Goal: Information Seeking & Learning: Check status

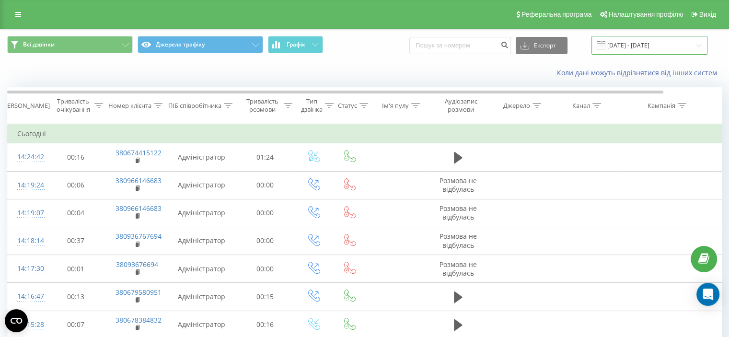
click at [642, 46] on input "[DATE] - [DATE]" at bounding box center [650, 45] width 116 height 19
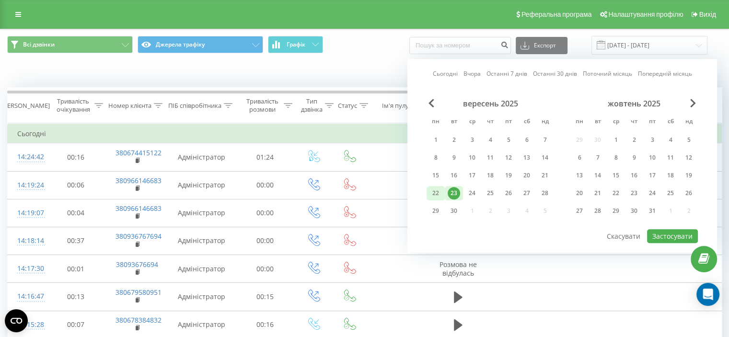
click at [437, 189] on div "22" at bounding box center [436, 193] width 12 height 12
click at [662, 232] on button "Застосувати" at bounding box center [672, 236] width 51 height 14
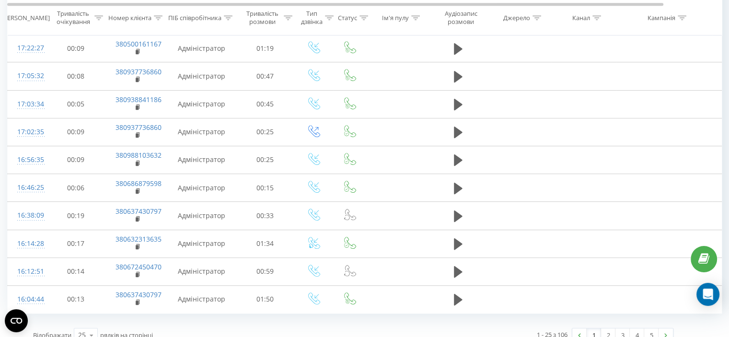
scroll to position [537, 0]
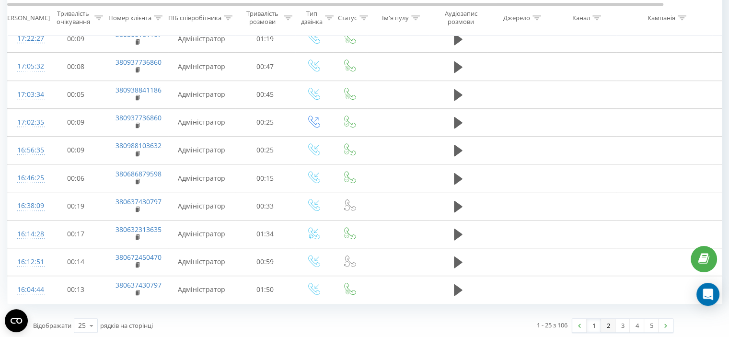
click at [608, 322] on link "2" at bounding box center [608, 325] width 14 height 13
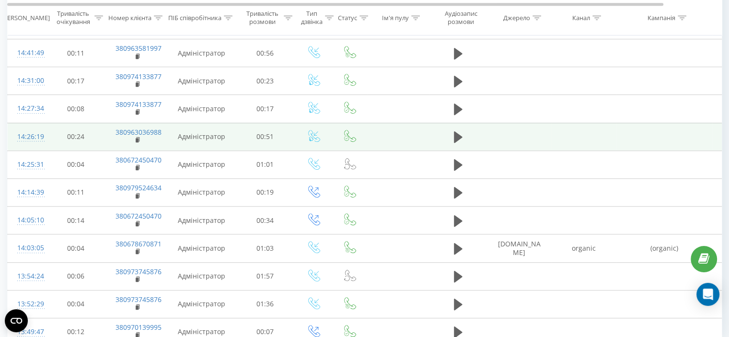
scroll to position [537, 0]
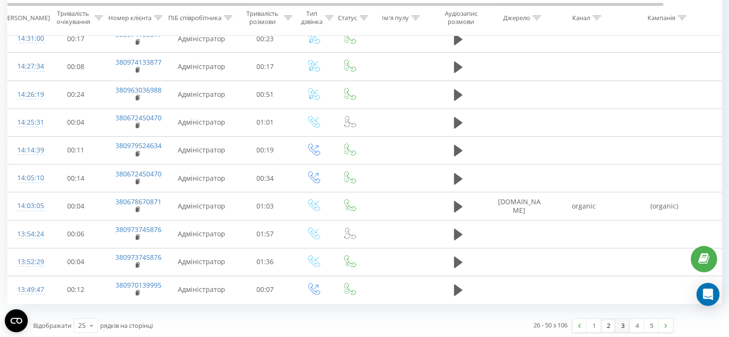
click at [621, 325] on link "3" at bounding box center [623, 325] width 14 height 13
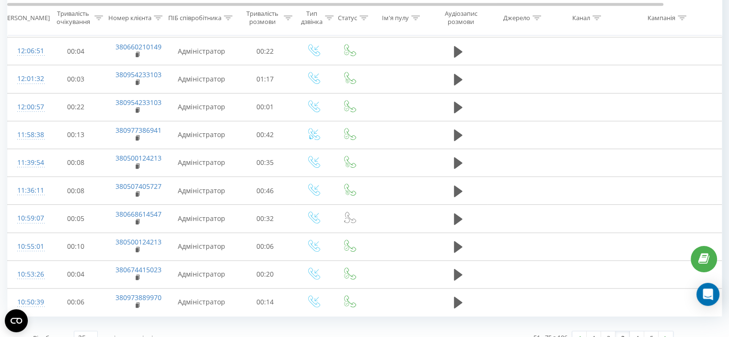
scroll to position [537, 0]
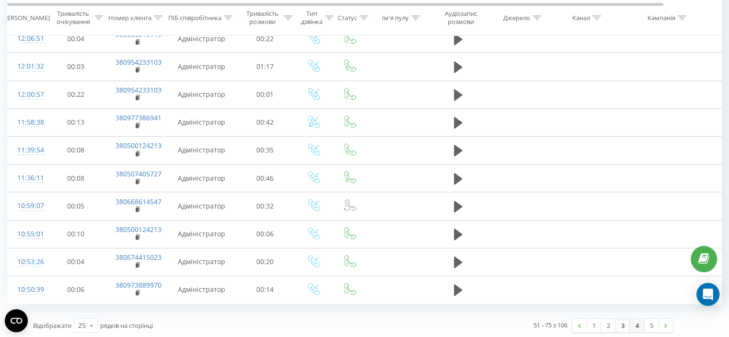
click at [632, 323] on link "4" at bounding box center [637, 325] width 14 height 13
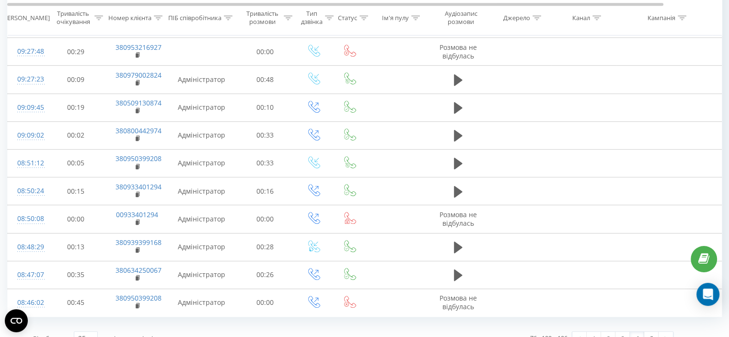
scroll to position [537, 0]
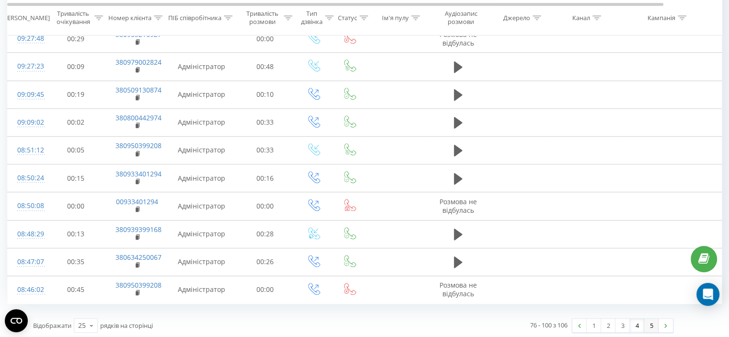
click at [647, 323] on link "5" at bounding box center [651, 325] width 14 height 13
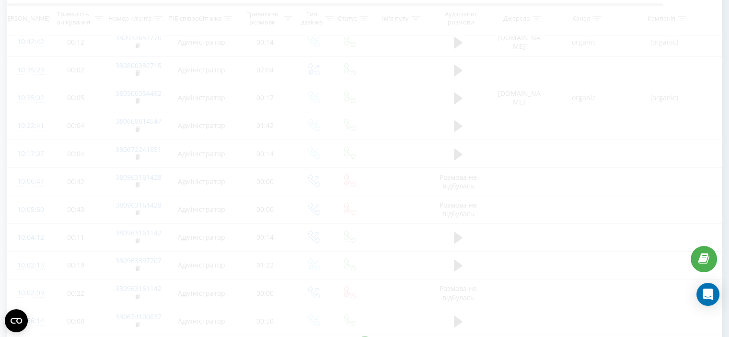
scroll to position [37, 0]
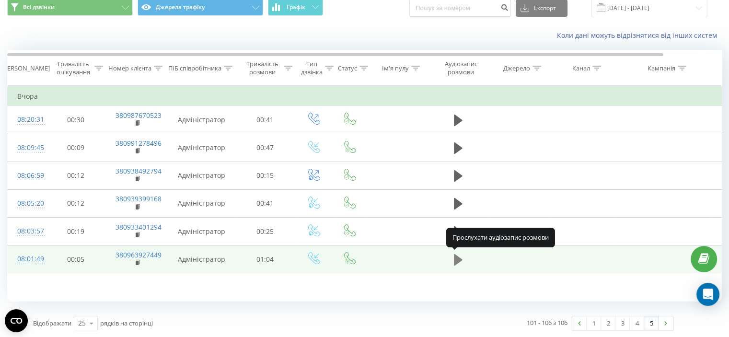
click at [460, 257] on icon at bounding box center [458, 260] width 9 height 12
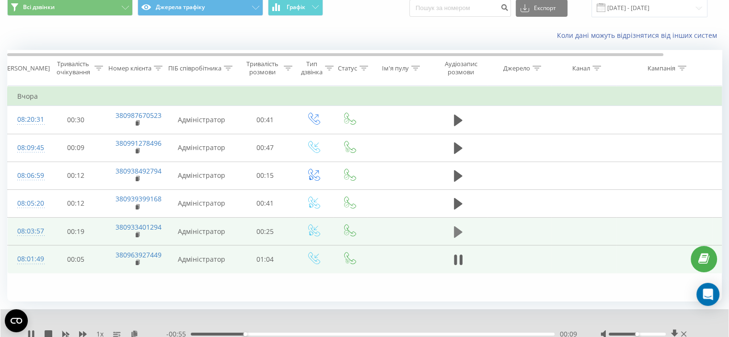
click at [458, 232] on icon at bounding box center [458, 232] width 9 height 12
click at [458, 232] on icon at bounding box center [458, 231] width 9 height 13
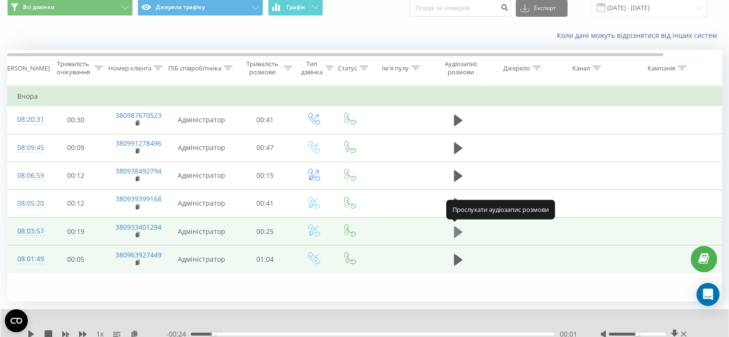
click at [458, 228] on icon at bounding box center [458, 232] width 9 height 12
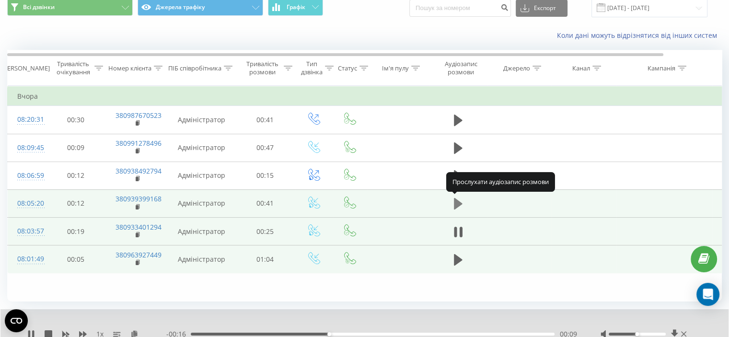
click at [456, 202] on icon at bounding box center [458, 204] width 9 height 12
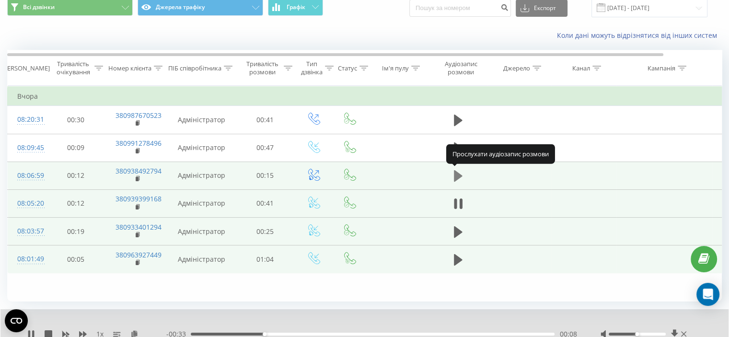
click at [457, 174] on icon at bounding box center [458, 176] width 9 height 12
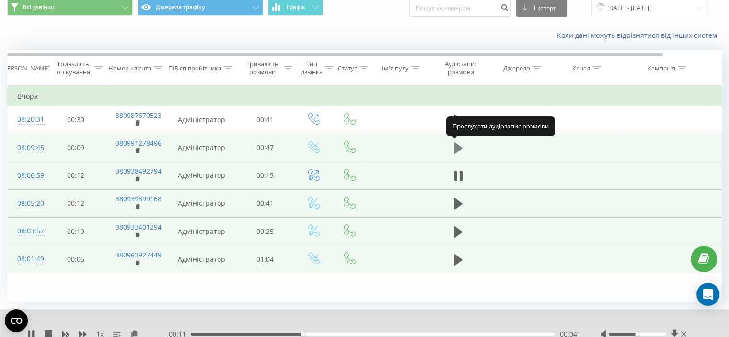
click at [457, 147] on icon at bounding box center [458, 148] width 9 height 12
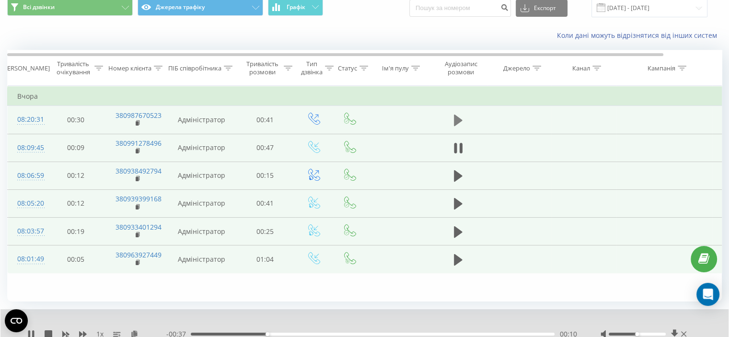
click at [456, 120] on icon at bounding box center [458, 121] width 9 height 12
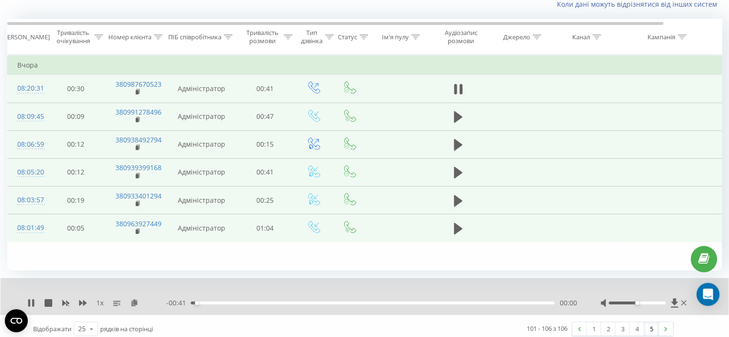
scroll to position [74, 0]
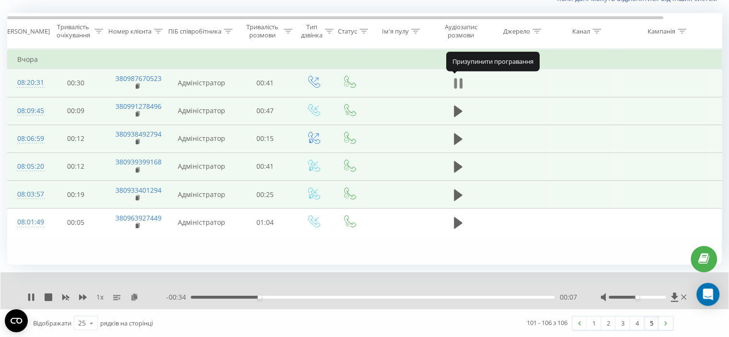
click at [456, 83] on icon at bounding box center [455, 83] width 3 height 11
click at [639, 322] on link "4" at bounding box center [637, 322] width 14 height 13
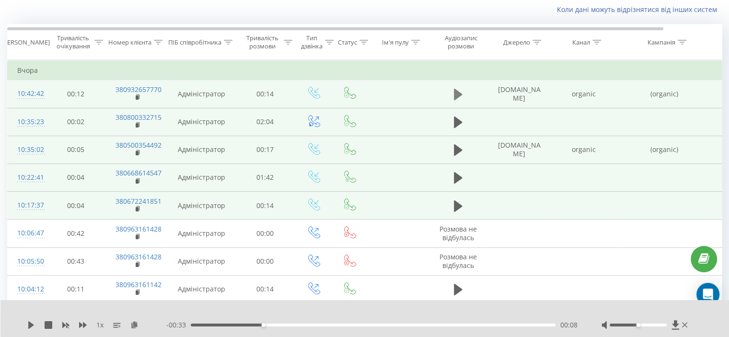
click at [461, 94] on icon at bounding box center [458, 95] width 9 height 12
click at [459, 120] on icon at bounding box center [458, 122] width 9 height 12
click at [457, 150] on icon at bounding box center [458, 150] width 9 height 12
click at [457, 150] on icon at bounding box center [458, 149] width 9 height 13
click at [453, 178] on button at bounding box center [458, 178] width 14 height 14
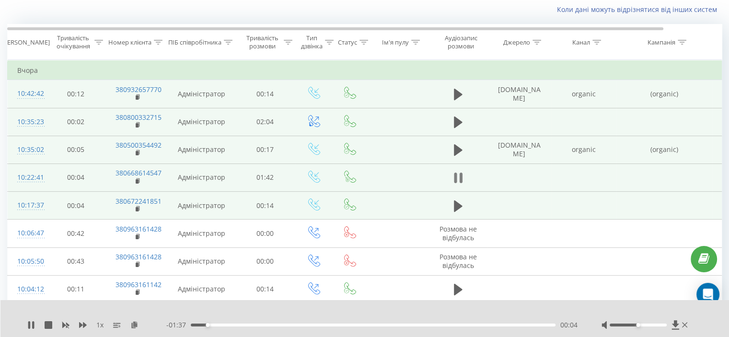
click at [455, 173] on icon at bounding box center [455, 178] width 3 height 11
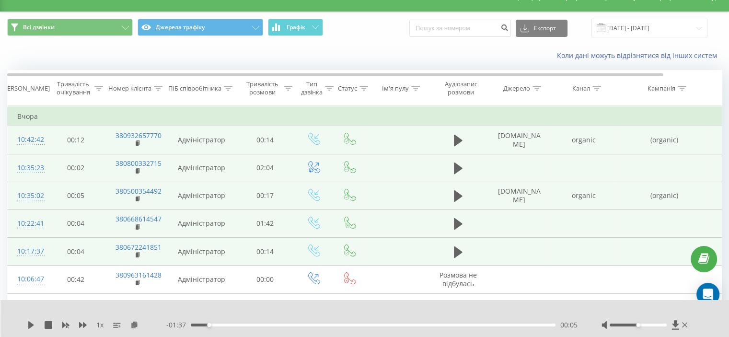
scroll to position [0, 0]
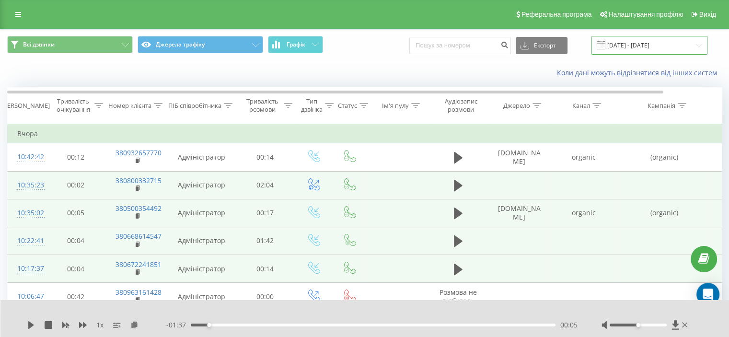
click at [640, 47] on input "[DATE] - [DATE]" at bounding box center [650, 45] width 116 height 19
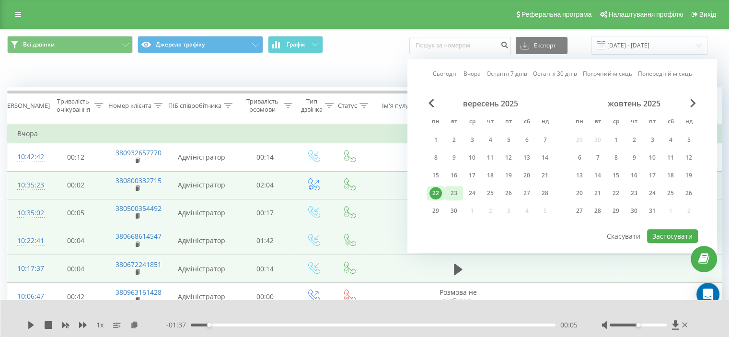
click at [459, 187] on div "23" at bounding box center [454, 193] width 12 height 12
click at [673, 233] on button "Застосувати" at bounding box center [672, 236] width 51 height 14
type input "[DATE] - [DATE]"
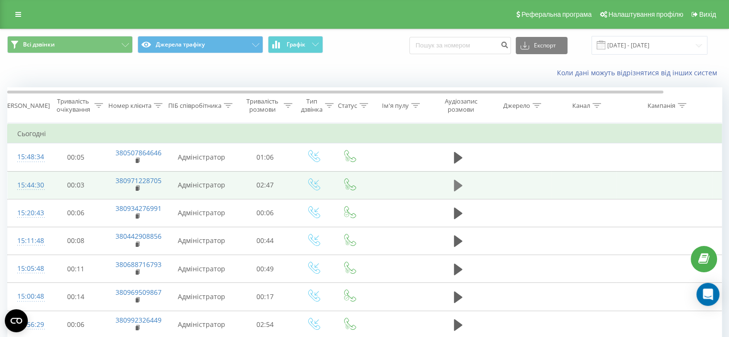
click at [458, 188] on icon at bounding box center [458, 185] width 9 height 13
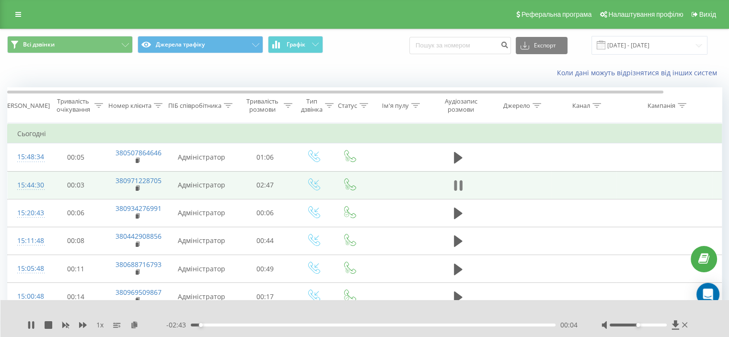
click at [458, 186] on icon at bounding box center [458, 185] width 9 height 13
